Goal: Go to known website: Access a specific website the user already knows

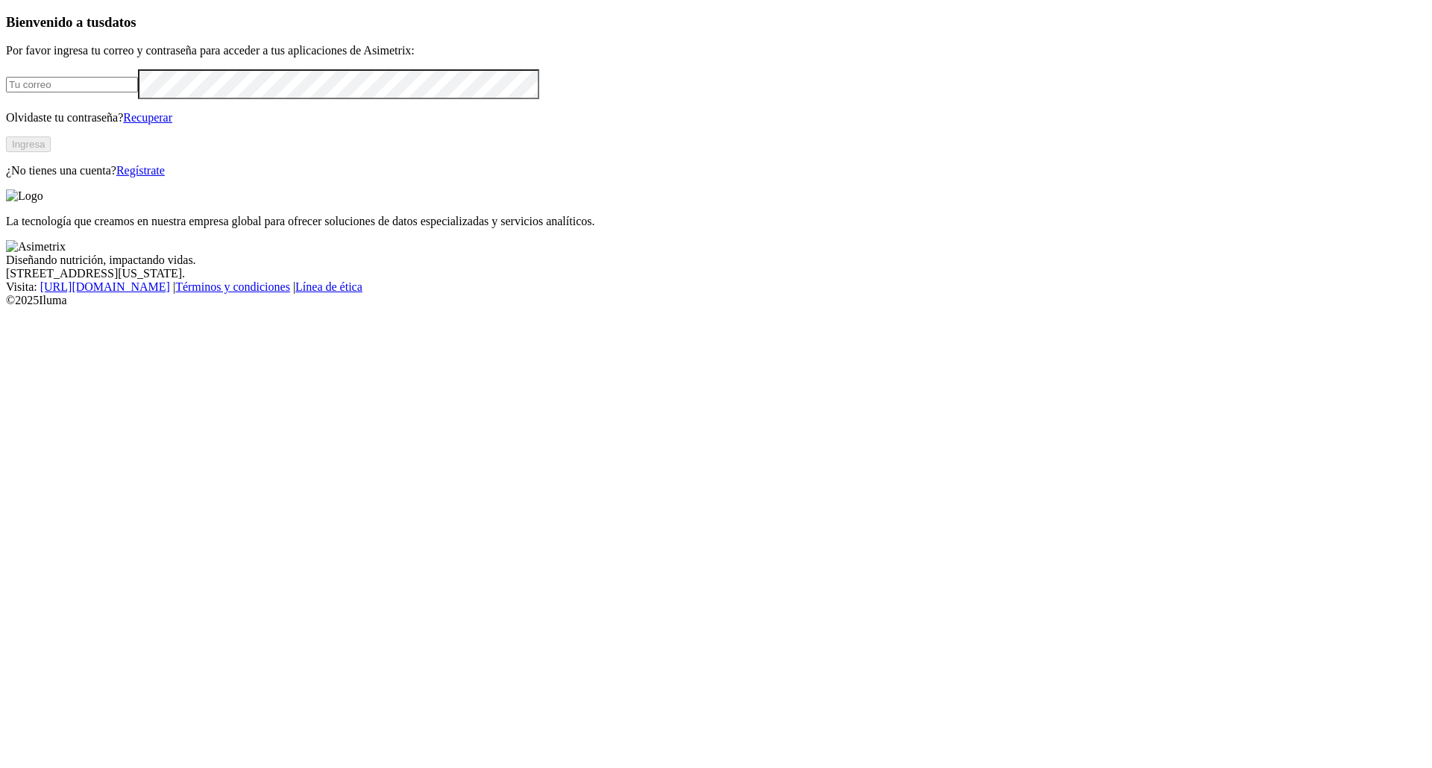
click at [138, 92] on input "email" at bounding box center [72, 85] width 132 height 16
type input "Calidad.fincasmeta@aliar.com.co"
click input "submit" at bounding box center [0, 0] width 0 height 0
